Goal: Navigation & Orientation: Find specific page/section

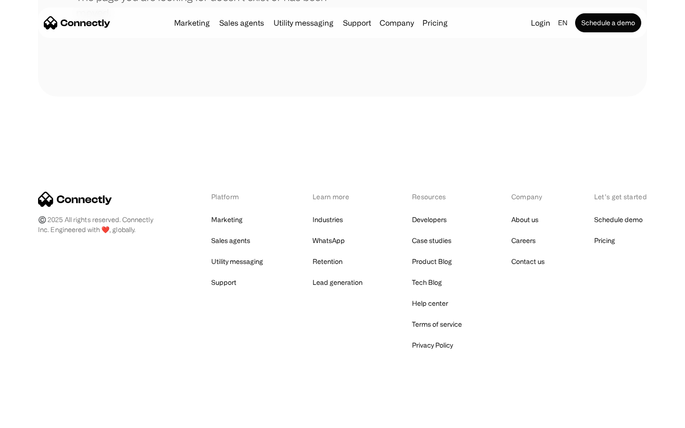
scroll to position [174, 0]
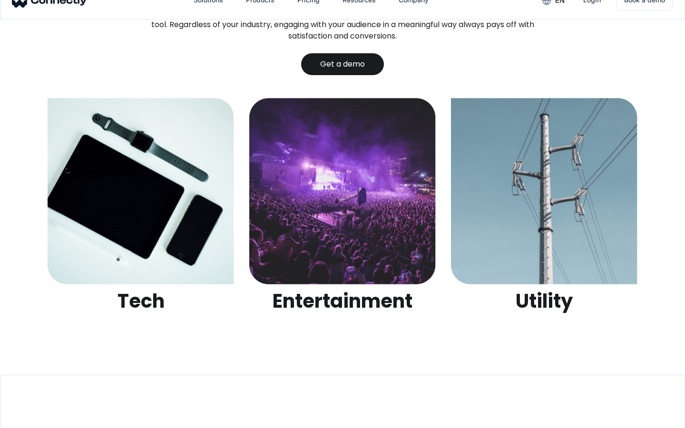
scroll to position [3003, 0]
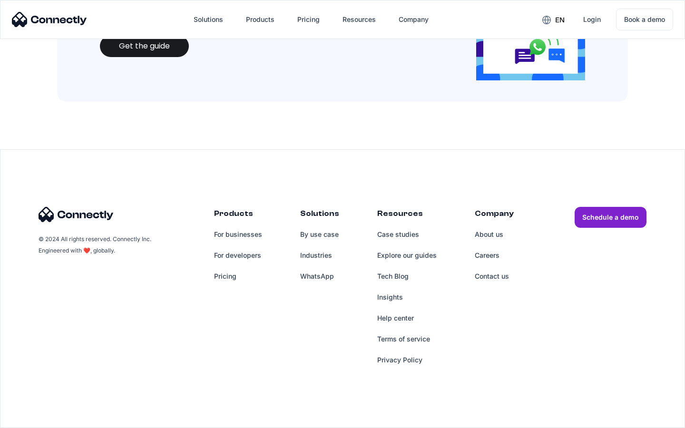
scroll to position [1035, 0]
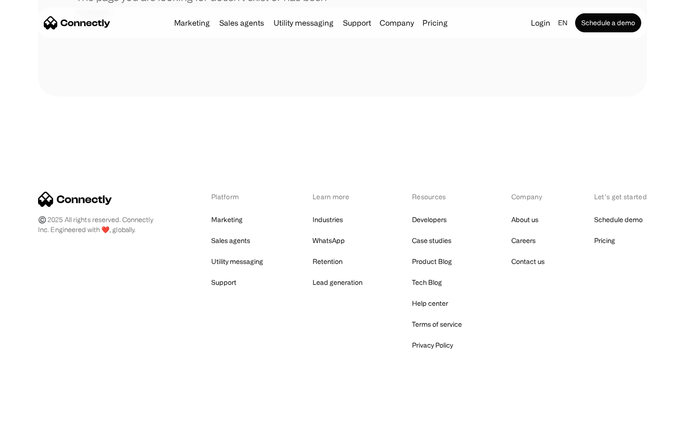
scroll to position [174, 0]
